Goal: Task Accomplishment & Management: Manage account settings

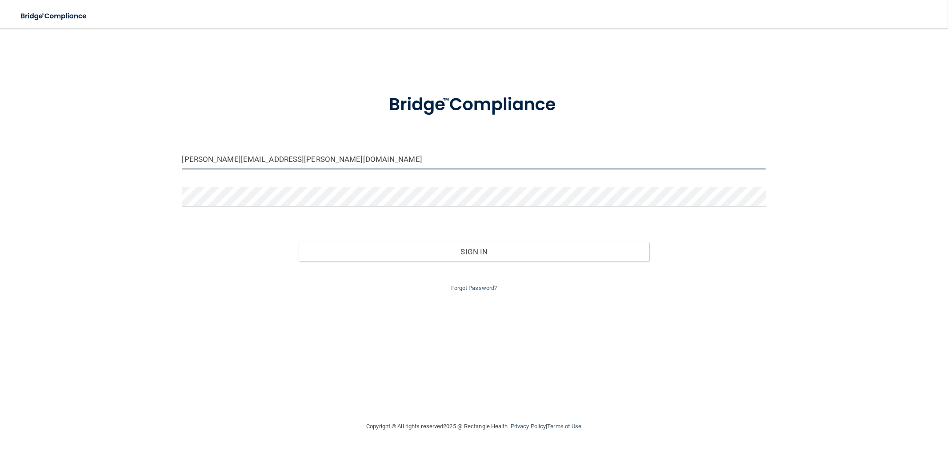
drag, startPoint x: 218, startPoint y: 157, endPoint x: 165, endPoint y: 155, distance: 53.4
click at [167, 158] on div "[PERSON_NAME][EMAIL_ADDRESS][PERSON_NAME][DOMAIN_NAME] Invalid email/password. …" at bounding box center [474, 224] width 912 height 374
type input "[PERSON_NAME][EMAIL_ADDRESS][DOMAIN_NAME]"
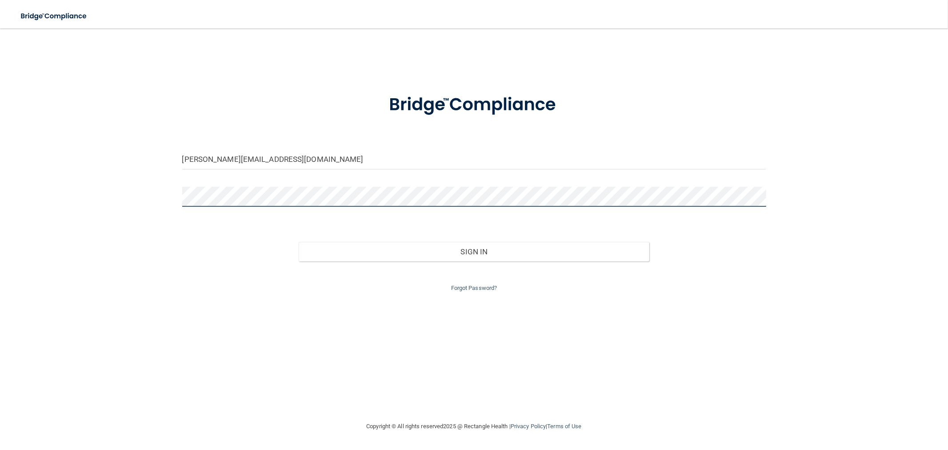
click at [145, 192] on div "[PERSON_NAME][EMAIL_ADDRESS][DOMAIN_NAME] Invalid email/password. You don't hav…" at bounding box center [474, 224] width 912 height 374
click at [299, 242] on button "Sign In" at bounding box center [474, 252] width 350 height 20
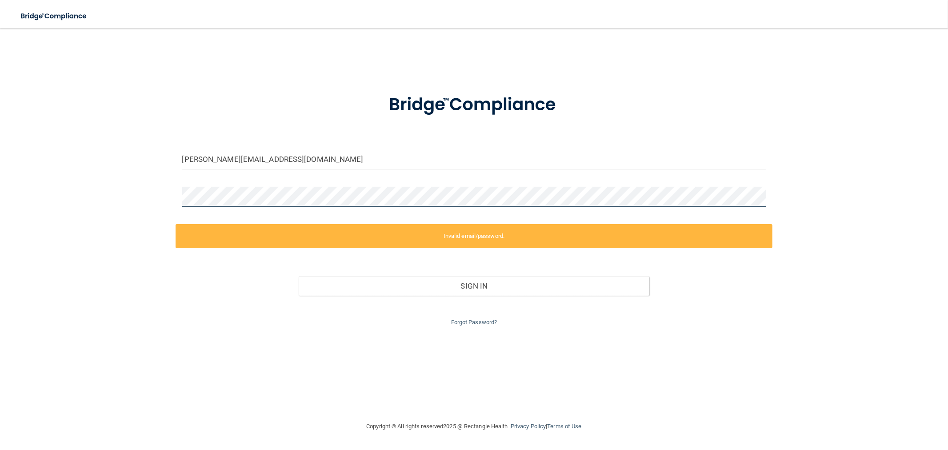
click at [163, 196] on div "[PERSON_NAME][EMAIL_ADDRESS][DOMAIN_NAME] Invalid email/password. You don't hav…" at bounding box center [474, 224] width 912 height 374
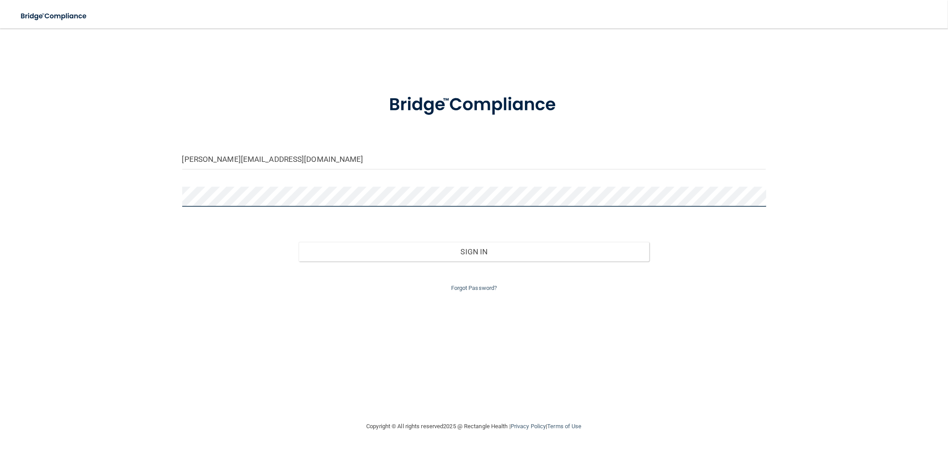
click at [299, 242] on button "Sign In" at bounding box center [474, 252] width 350 height 20
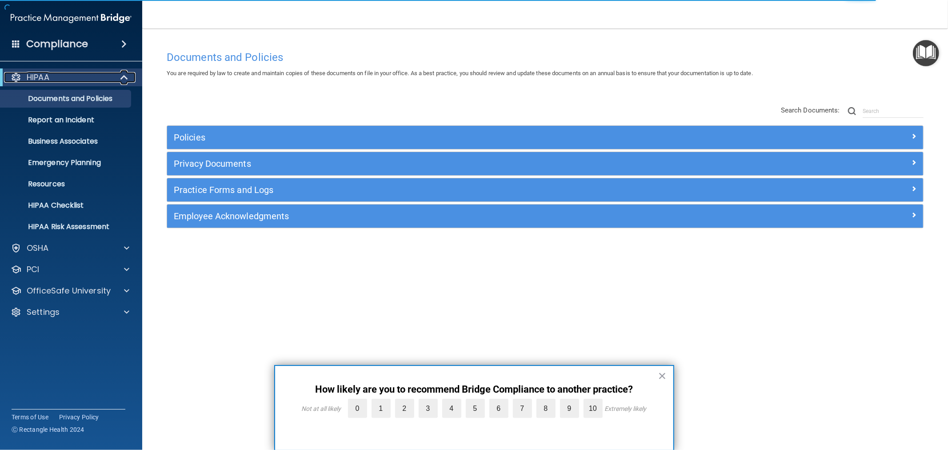
click at [125, 78] on span at bounding box center [125, 77] width 8 height 11
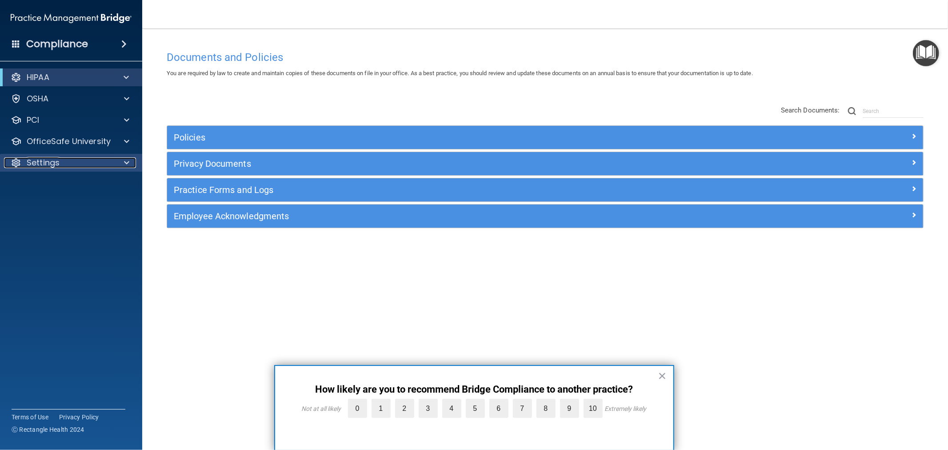
click at [58, 159] on p "Settings" at bounding box center [43, 162] width 33 height 11
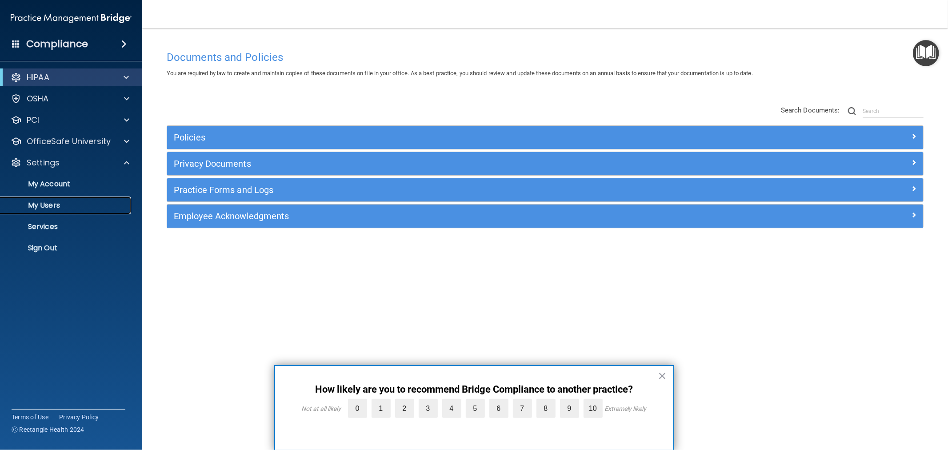
click at [39, 203] on p "My Users" at bounding box center [66, 205] width 121 height 9
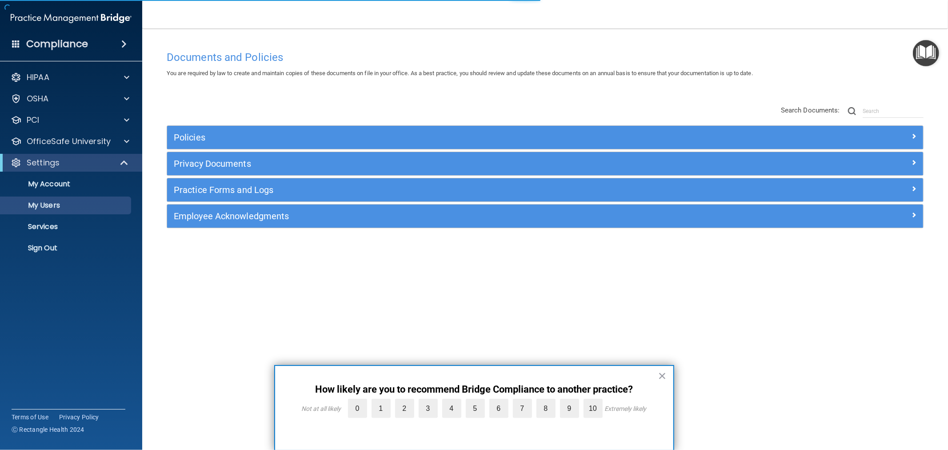
select select "20"
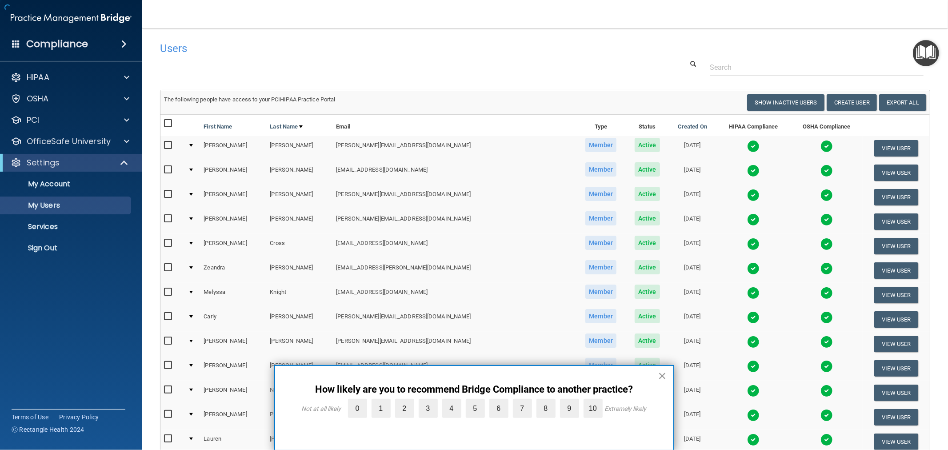
click at [662, 376] on button "×" at bounding box center [662, 375] width 8 height 14
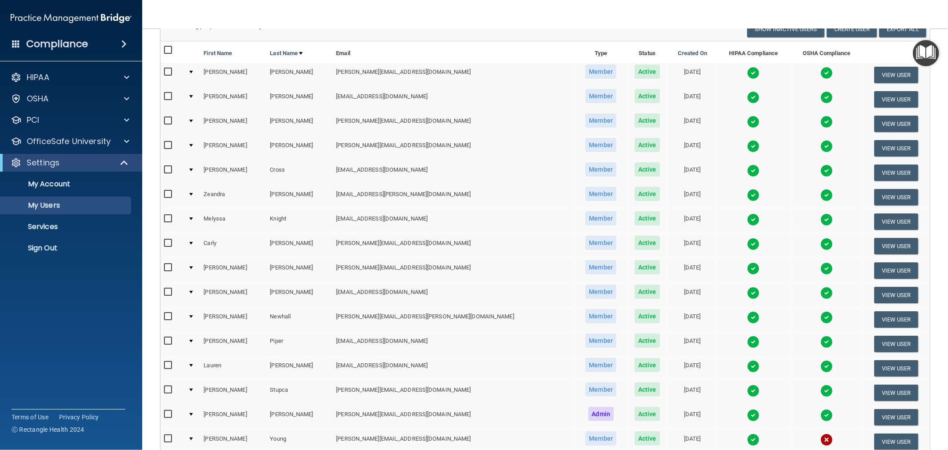
scroll to position [135, 0]
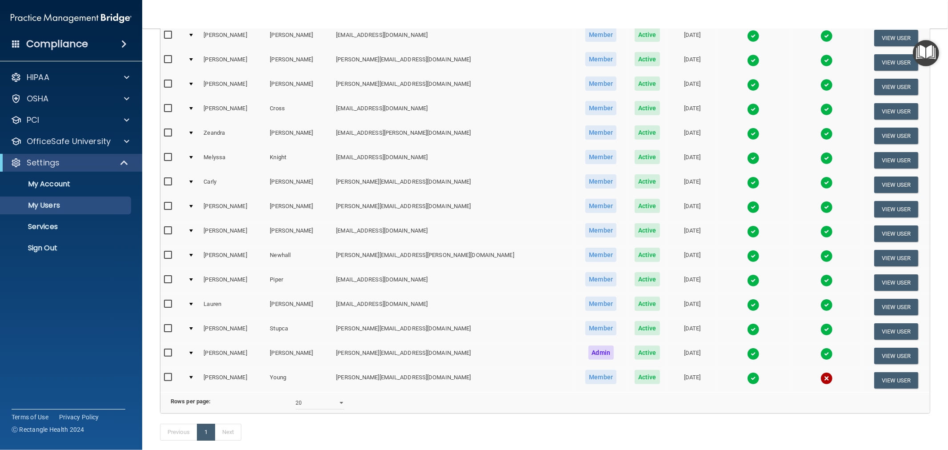
click at [820, 372] on img at bounding box center [826, 378] width 12 height 12
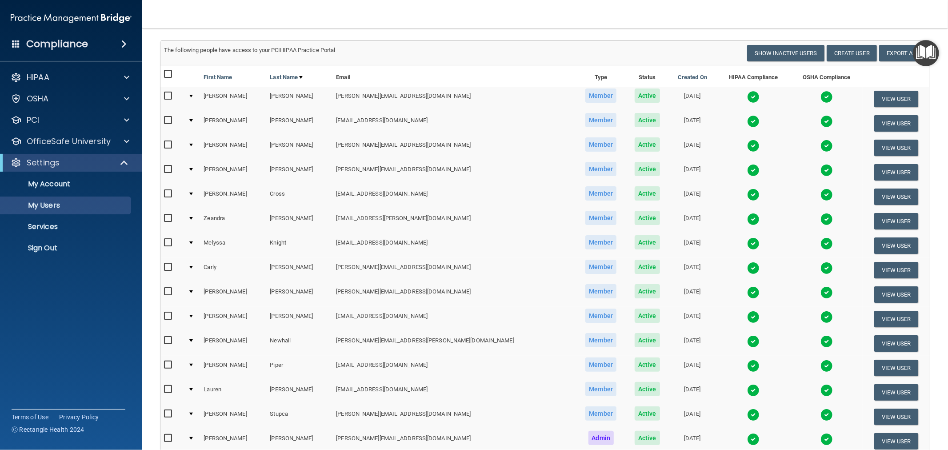
scroll to position [99, 0]
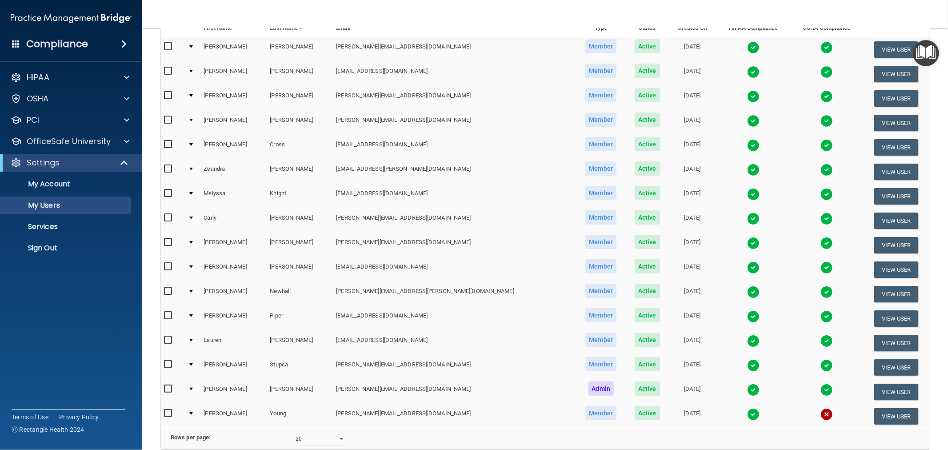
click at [169, 336] on input "checkbox" at bounding box center [169, 339] width 10 height 7
checkbox input "true"
click at [193, 339] on div at bounding box center [191, 340] width 4 height 3
click at [877, 339] on button "View User" at bounding box center [896, 343] width 44 height 16
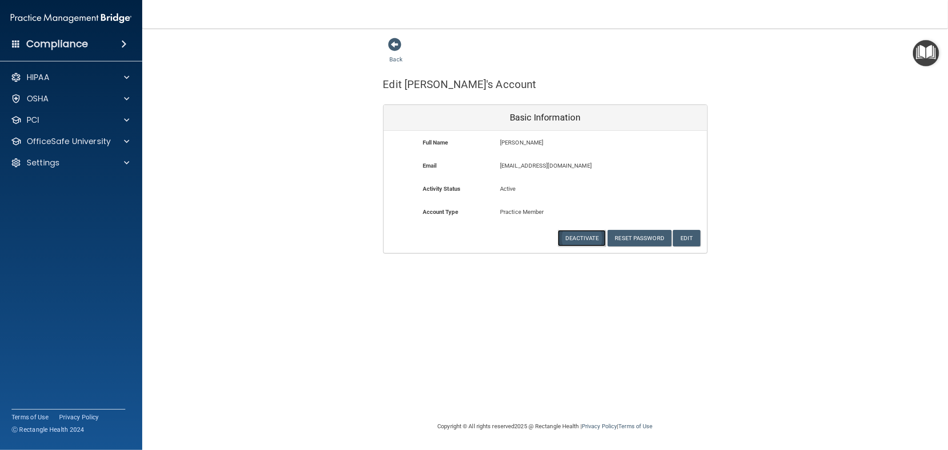
click at [581, 237] on button "Deactivate" at bounding box center [581, 238] width 48 height 16
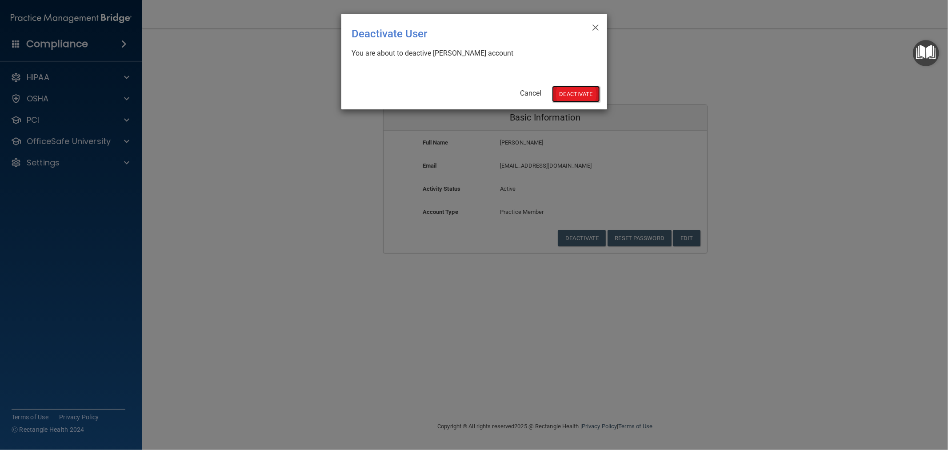
click at [567, 96] on button "Deactivate" at bounding box center [576, 94] width 48 height 16
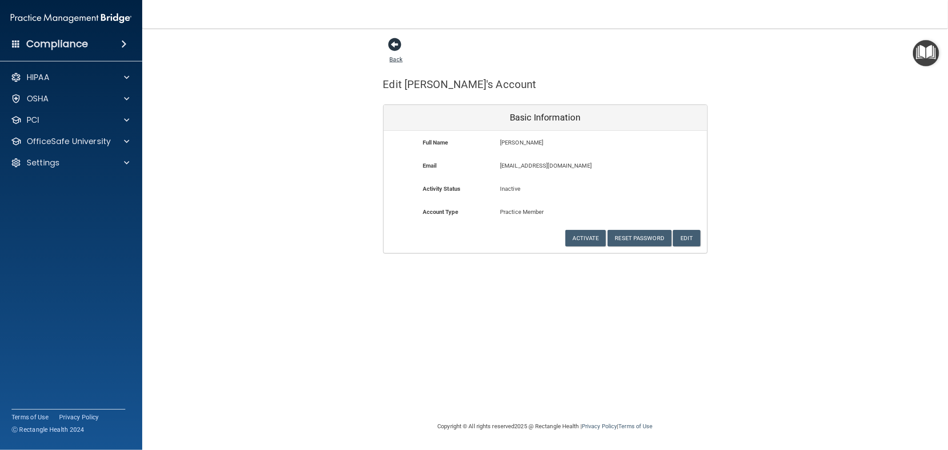
click at [394, 43] on span at bounding box center [394, 44] width 13 height 13
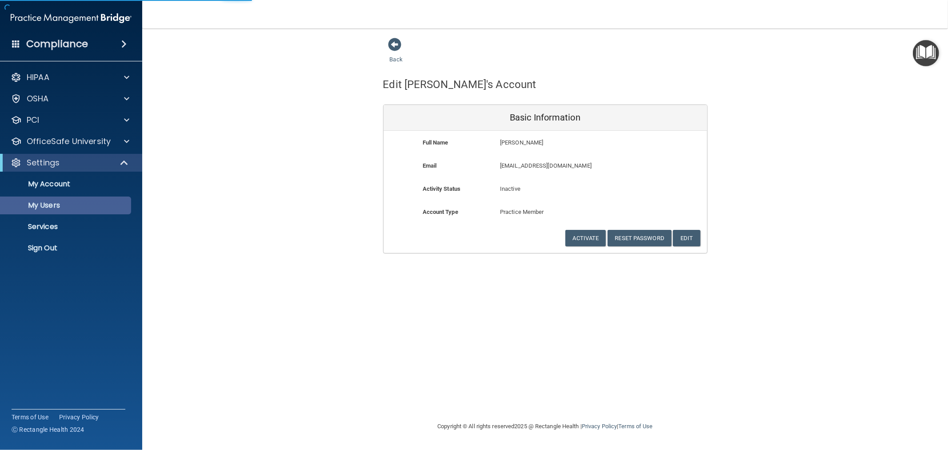
select select "20"
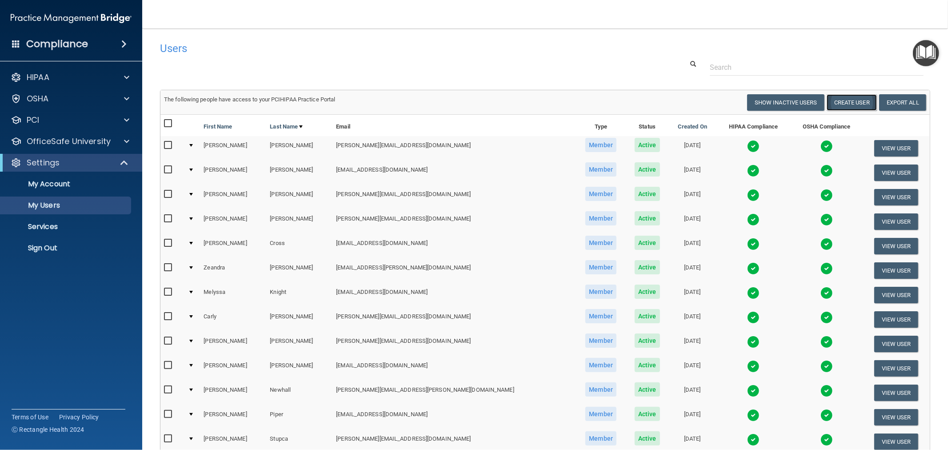
click at [850, 103] on button "Create User" at bounding box center [851, 102] width 50 height 16
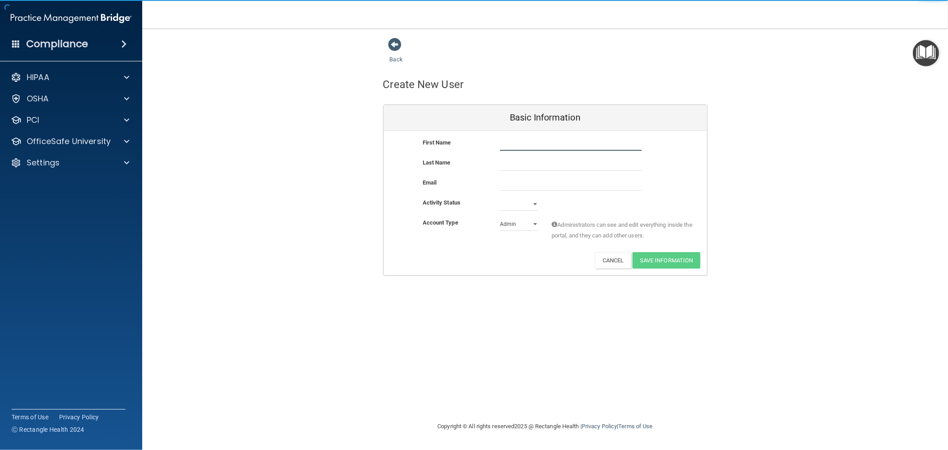
click at [523, 145] on input "text" at bounding box center [571, 143] width 142 height 13
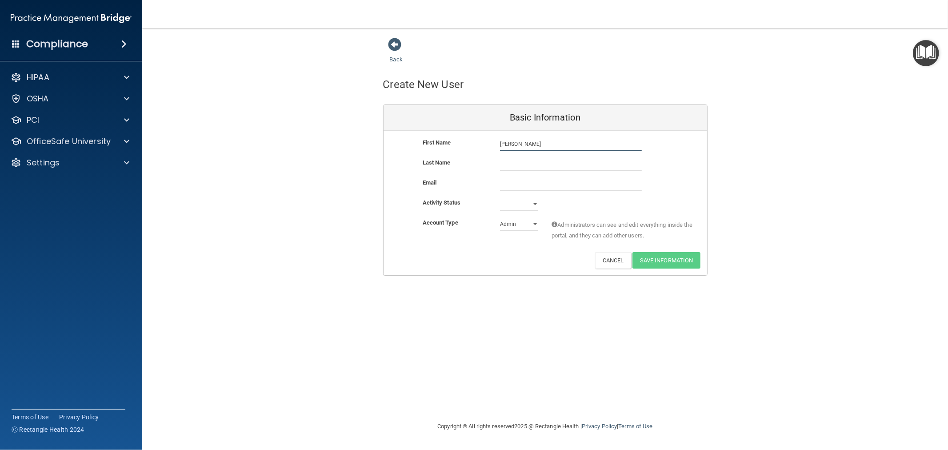
type input "[PERSON_NAME]"
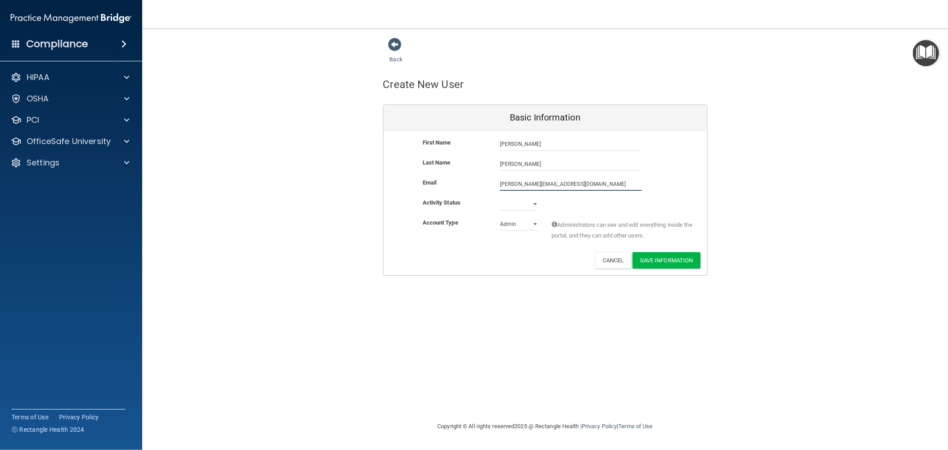
type input "wright@belfast-dentalcare.com"
click at [529, 202] on select "Active Inactive" at bounding box center [519, 205] width 38 height 13
select select "active"
click at [500, 197] on select "Active Inactive" at bounding box center [519, 203] width 38 height 13
click at [522, 224] on select "Admin Member" at bounding box center [519, 223] width 38 height 13
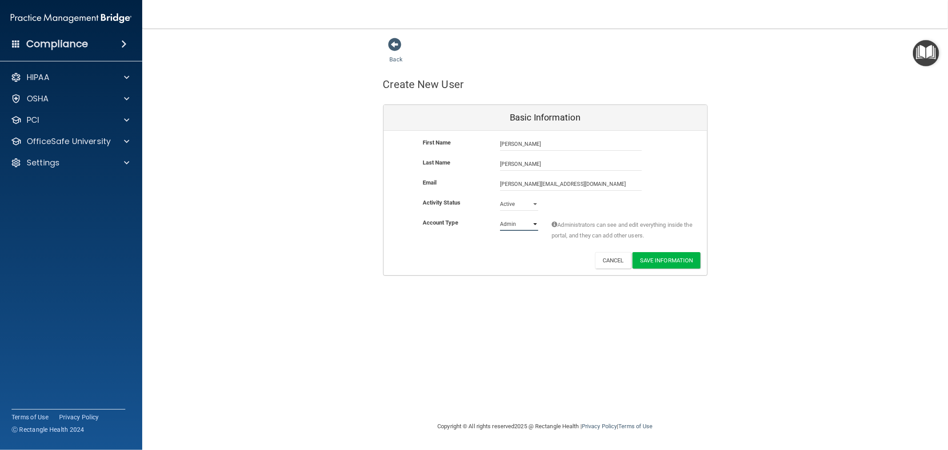
select select "practice_member"
click at [500, 217] on select "Admin Member" at bounding box center [519, 223] width 38 height 13
click at [668, 259] on button "Save Information" at bounding box center [666, 260] width 68 height 16
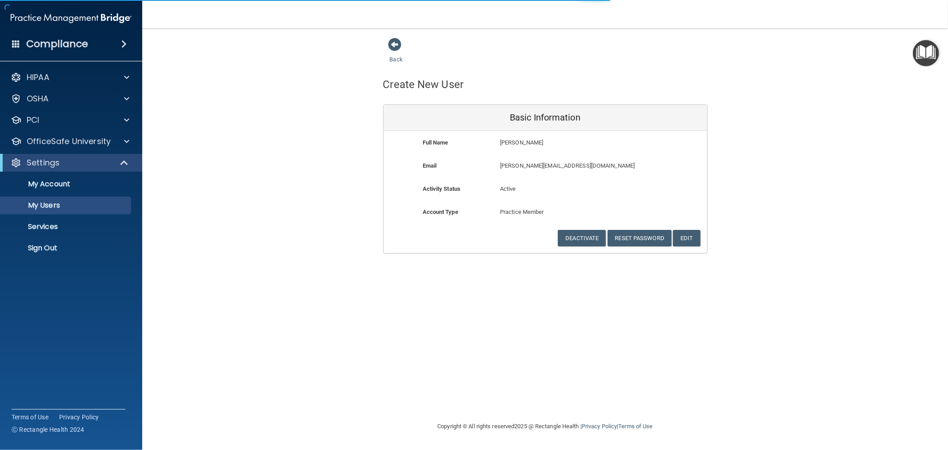
select select "20"
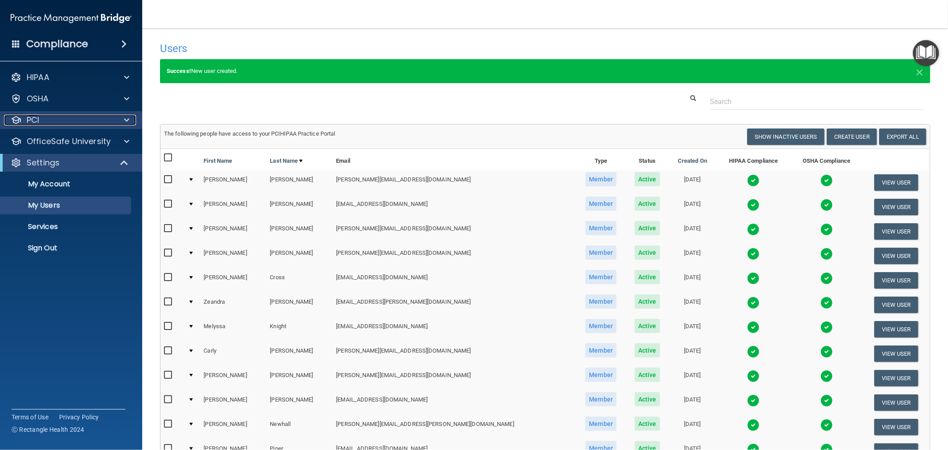
click at [66, 123] on div "PCI" at bounding box center [59, 120] width 110 height 11
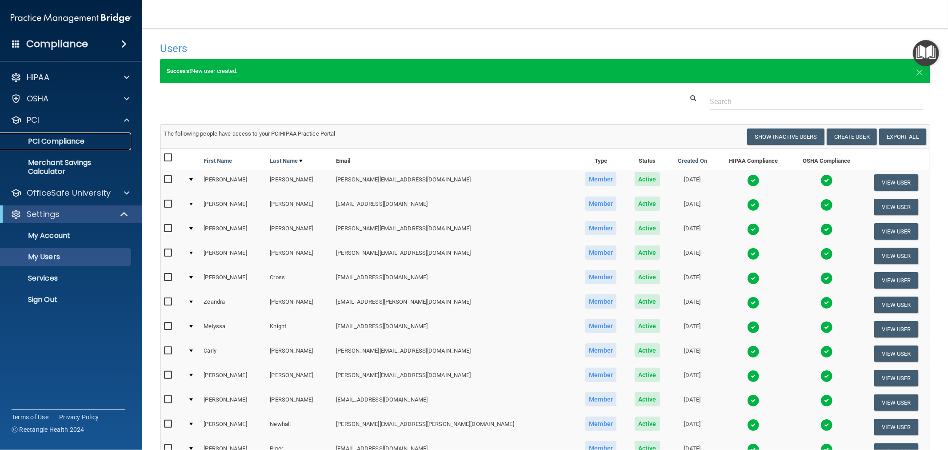
click at [60, 140] on p "PCI Compliance" at bounding box center [66, 141] width 121 height 9
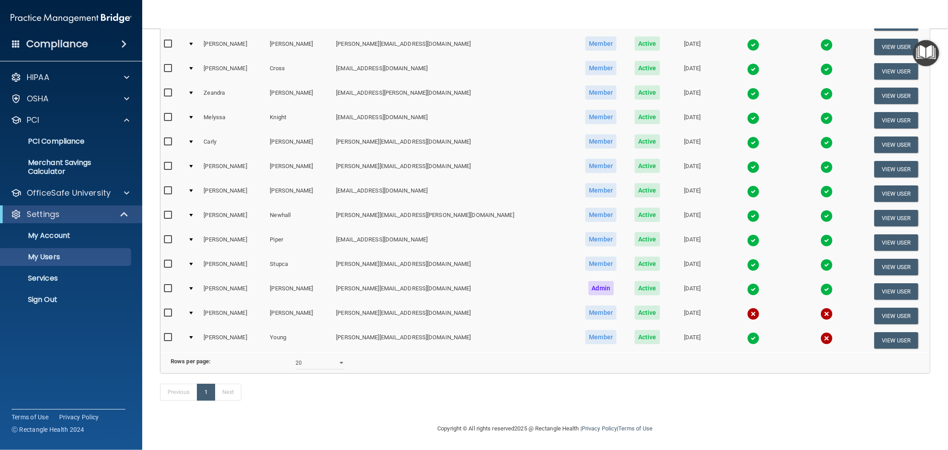
scroll to position [21, 0]
